Goal: Information Seeking & Learning: Compare options

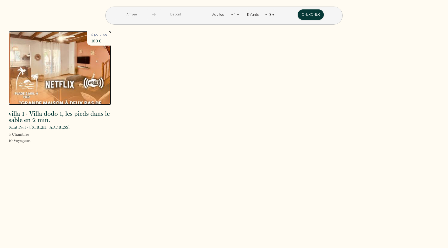
click at [68, 64] on img at bounding box center [60, 68] width 102 height 74
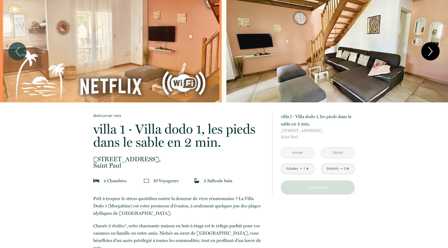
click at [433, 51] on icon "Next" at bounding box center [430, 51] width 11 height 16
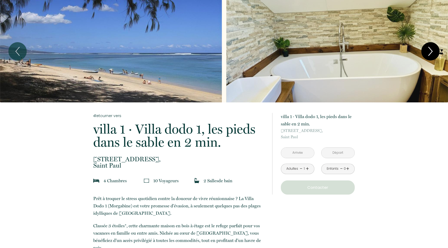
click at [433, 50] on icon "Next" at bounding box center [430, 51] width 11 height 16
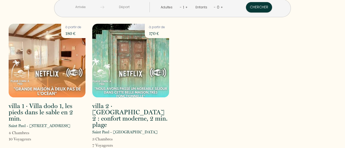
scroll to position [8, 0]
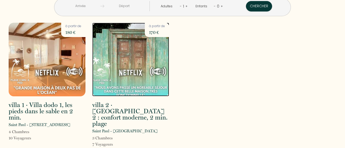
click at [118, 56] on img at bounding box center [130, 60] width 77 height 74
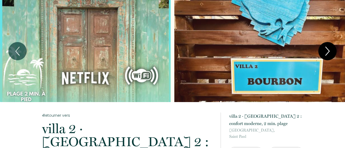
click at [326, 52] on icon "Next" at bounding box center [327, 51] width 11 height 16
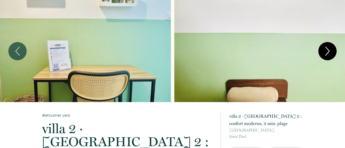
click at [326, 52] on icon "Next" at bounding box center [327, 51] width 11 height 16
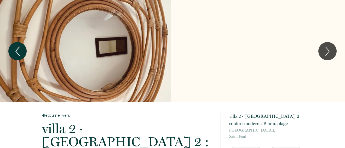
click at [15, 49] on icon "Previous" at bounding box center [17, 51] width 11 height 16
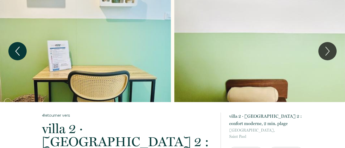
click at [15, 49] on icon "Previous" at bounding box center [17, 51] width 11 height 16
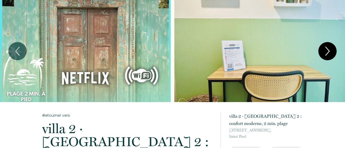
click at [330, 49] on icon "Next" at bounding box center [327, 51] width 11 height 16
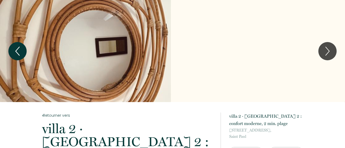
click at [20, 46] on icon "Previous" at bounding box center [17, 51] width 11 height 16
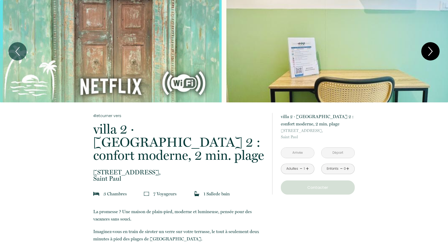
click at [345, 53] on icon "Next" at bounding box center [430, 51] width 11 height 16
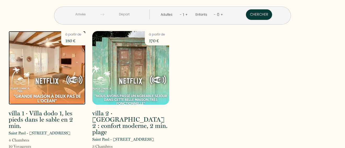
click at [51, 72] on img at bounding box center [47, 68] width 77 height 74
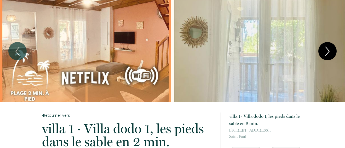
click at [331, 49] on icon "Next" at bounding box center [327, 51] width 11 height 16
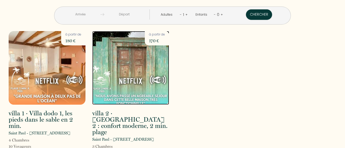
click at [133, 66] on img at bounding box center [130, 68] width 77 height 74
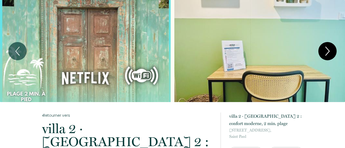
click at [327, 48] on icon "Next" at bounding box center [327, 51] width 11 height 16
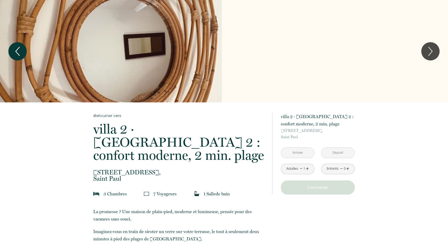
click at [21, 49] on icon "Previous" at bounding box center [17, 51] width 11 height 16
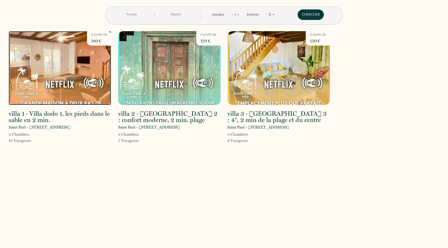
click at [64, 63] on img at bounding box center [60, 68] width 102 height 74
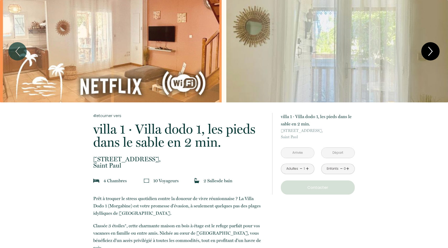
click at [430, 55] on icon "Next" at bounding box center [430, 51] width 11 height 16
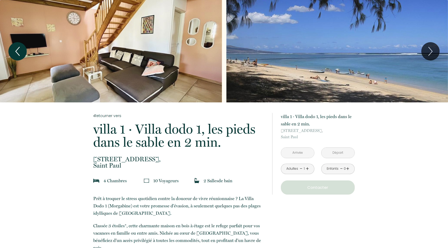
click at [14, 54] on icon "Previous" at bounding box center [17, 51] width 11 height 16
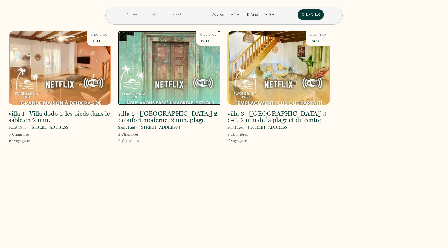
click at [179, 63] on img at bounding box center [169, 68] width 102 height 74
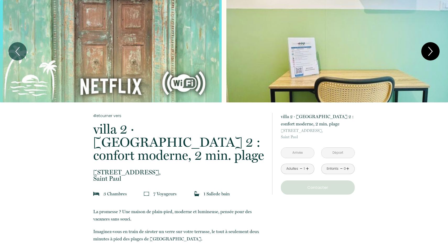
click at [434, 47] on icon "Next" at bounding box center [430, 51] width 11 height 16
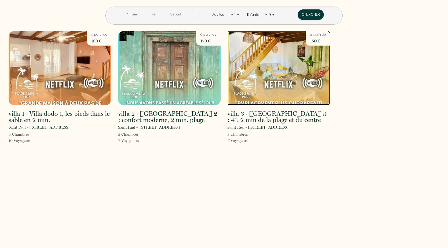
click at [276, 74] on img at bounding box center [278, 68] width 102 height 74
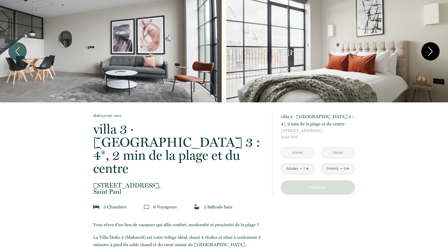
click at [431, 48] on icon "Next" at bounding box center [430, 51] width 11 height 16
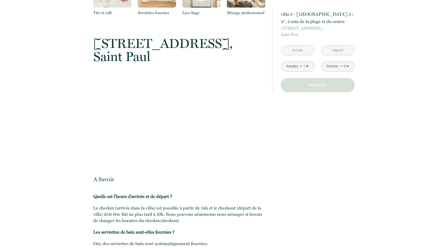
scroll to position [506, 0]
